Goal: Task Accomplishment & Management: Complete application form

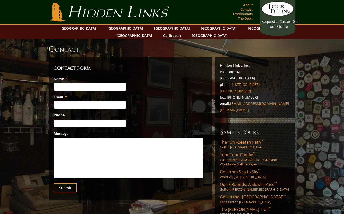
click at [62, 83] on input "Name *" at bounding box center [90, 86] width 73 height 7
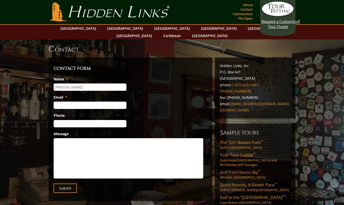
type input "David Miller"
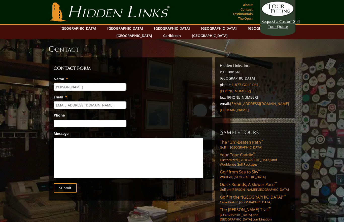
type input "dmillerdvm@aol.com"
click at [65, 120] on input "Phone" at bounding box center [90, 123] width 73 height 7
type input "(330) 352-9440"
click at [60, 142] on textarea "Message" at bounding box center [128, 158] width 149 height 40
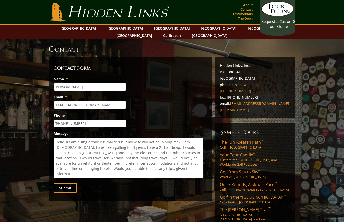
click at [69, 138] on textarea "Hello. IO am a single traveler (married but my wife will not be joining me). I …" at bounding box center [128, 158] width 149 height 40
click at [190, 142] on textarea "Hello. I am a single traveler (married but my wife will not be joining me). I a…" at bounding box center [128, 158] width 149 height 40
type textarea "Hello. I am a single traveler (married but my wife will not be joining me). I a…"
click at [66, 185] on input "Submit" at bounding box center [65, 187] width 23 height 9
